Goal: Find specific page/section: Find specific page/section

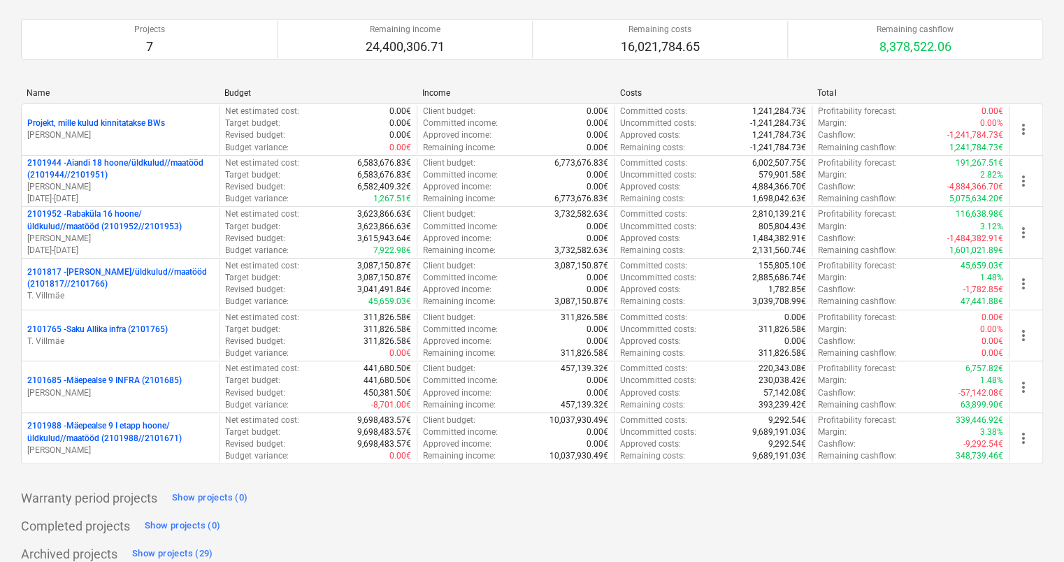
scroll to position [108, 0]
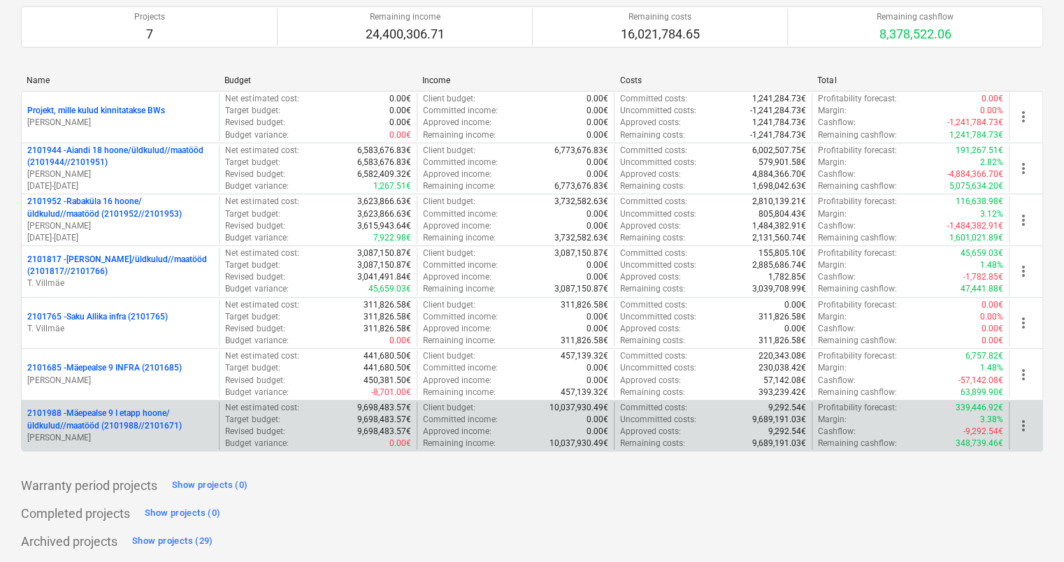
click at [120, 409] on p "2101988 - Mäepealse 9 I etapp hoone/üldkulud//maatööd (2101988//2101671)" at bounding box center [120, 420] width 186 height 24
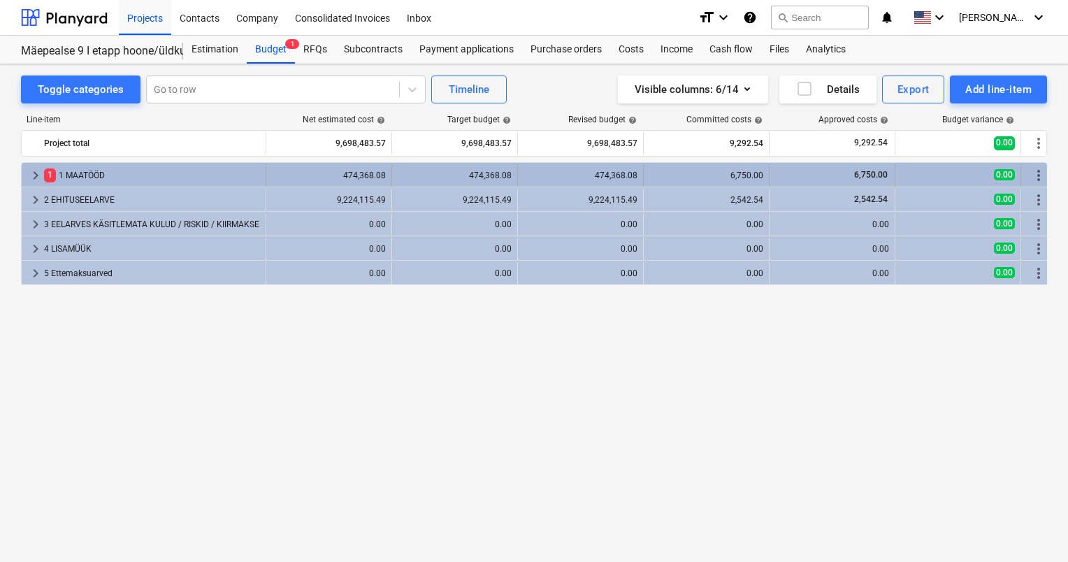
click at [716, 173] on div "6,750.00" at bounding box center [706, 176] width 114 height 10
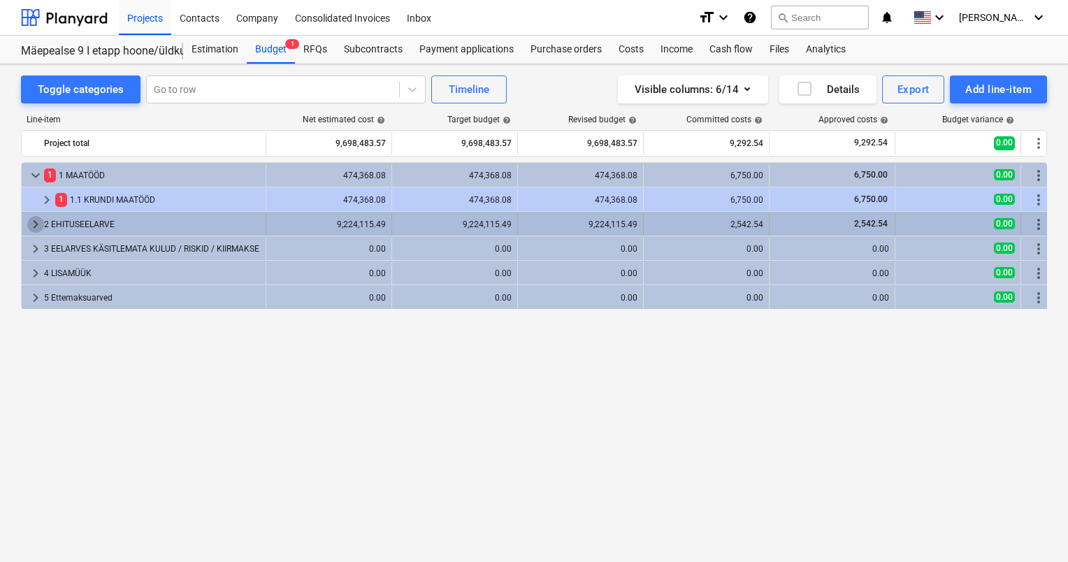
click at [34, 222] on span "keyboard_arrow_right" at bounding box center [35, 224] width 17 height 17
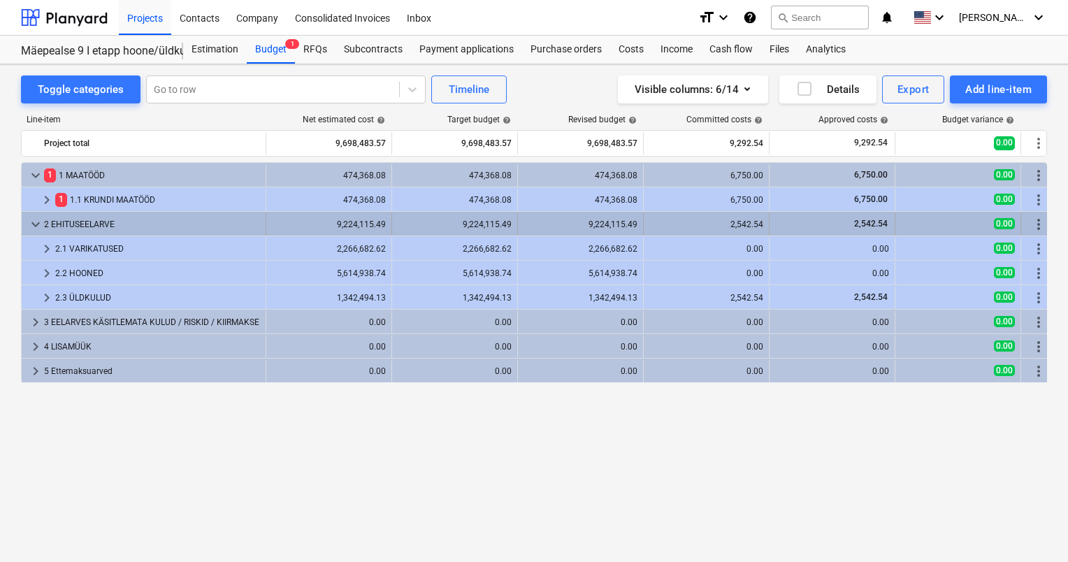
click at [33, 221] on span "keyboard_arrow_down" at bounding box center [35, 224] width 17 height 17
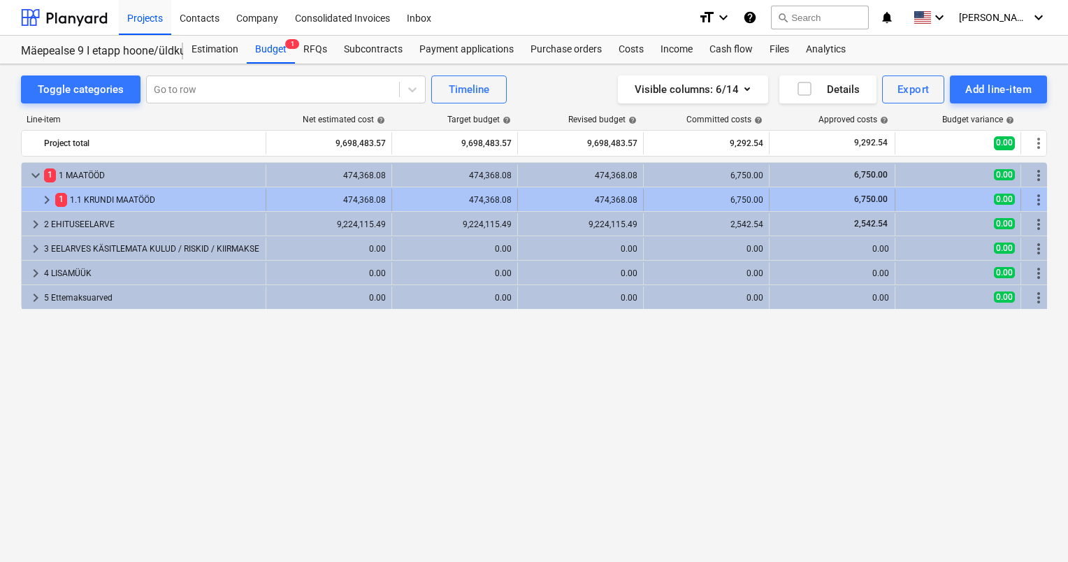
click at [44, 201] on span "keyboard_arrow_right" at bounding box center [46, 200] width 17 height 17
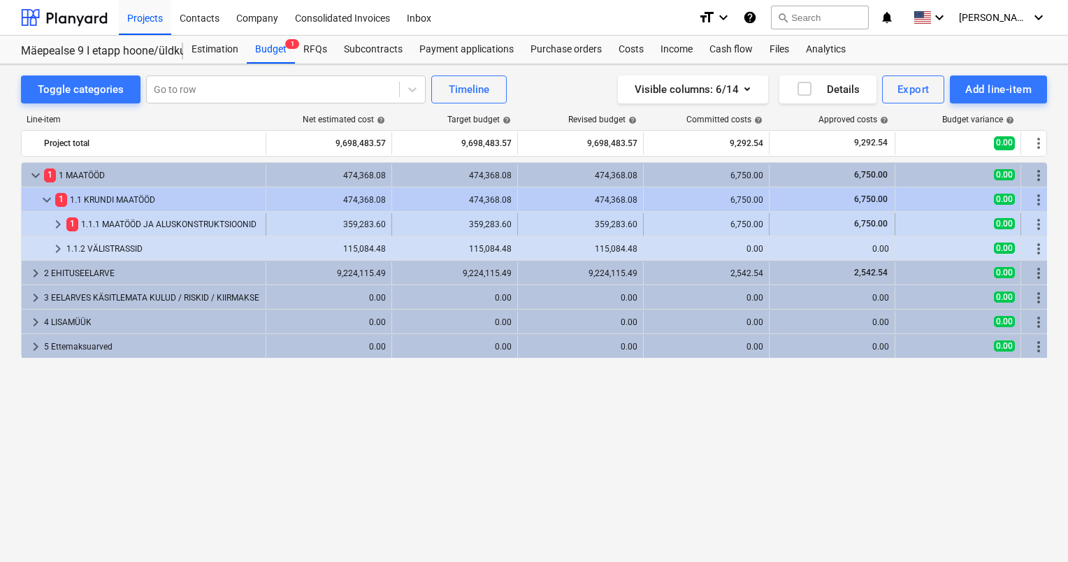
click at [57, 223] on span "keyboard_arrow_right" at bounding box center [58, 224] width 17 height 17
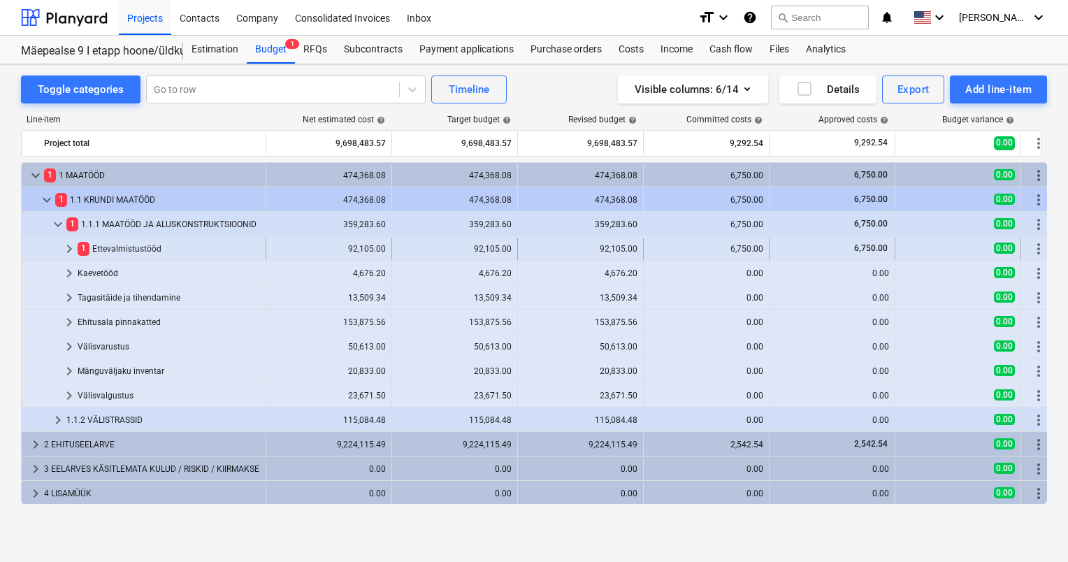
drag, startPoint x: 170, startPoint y: 249, endPoint x: 159, endPoint y: 250, distance: 11.3
click at [159, 250] on div "1 Ettevalmistustööd" at bounding box center [169, 249] width 182 height 22
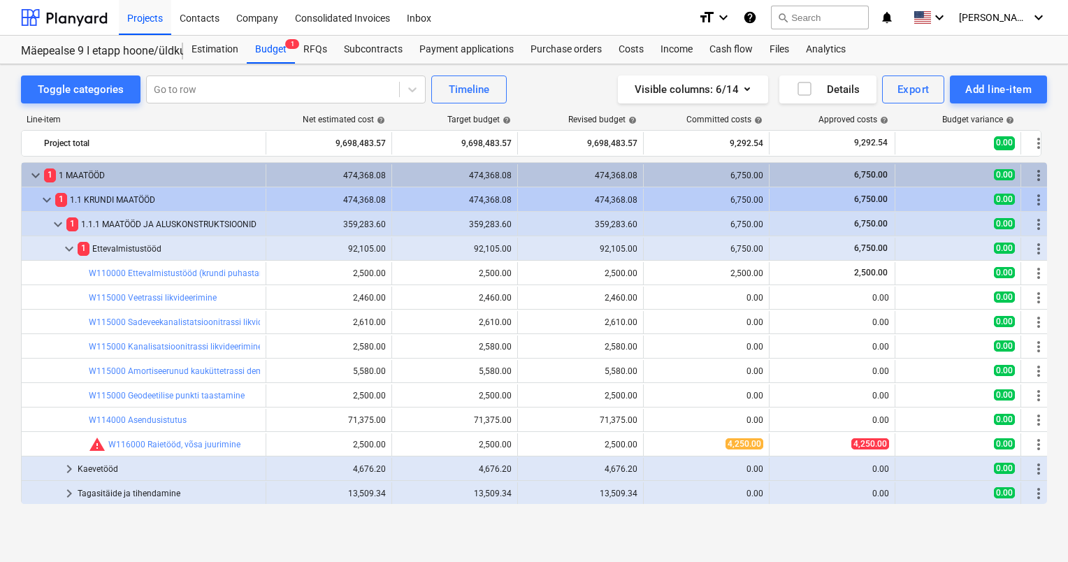
copy div "Ettevalmistustööd"
click at [159, 252] on div "1 Ettevalmistustööd" at bounding box center [169, 249] width 182 height 22
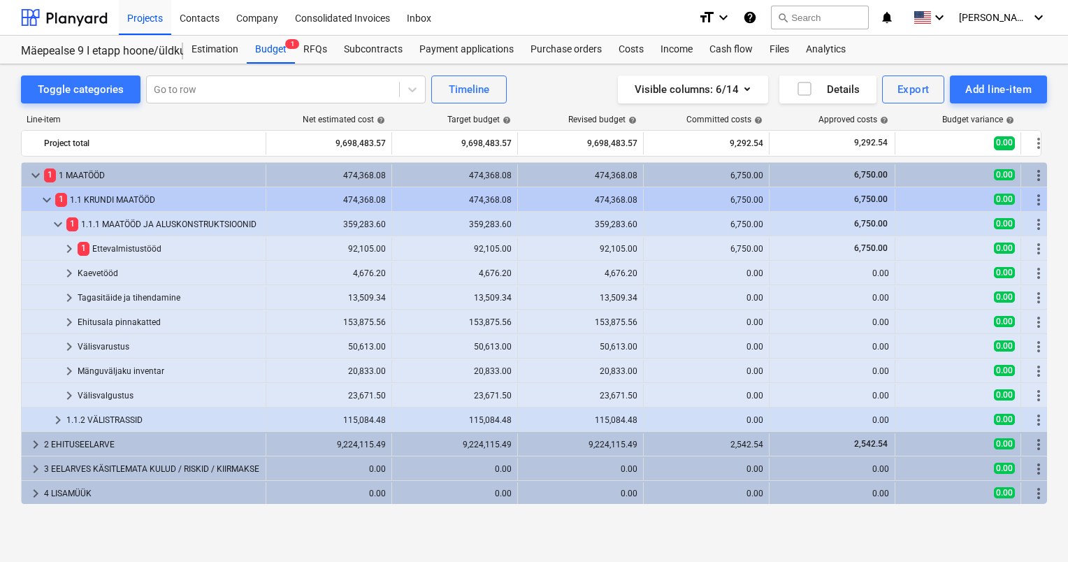
copy div "Ettevalmistustööd"
click at [158, 249] on div "1 Ettevalmistustööd" at bounding box center [169, 249] width 182 height 22
